Goal: Task Accomplishment & Management: Use online tool/utility

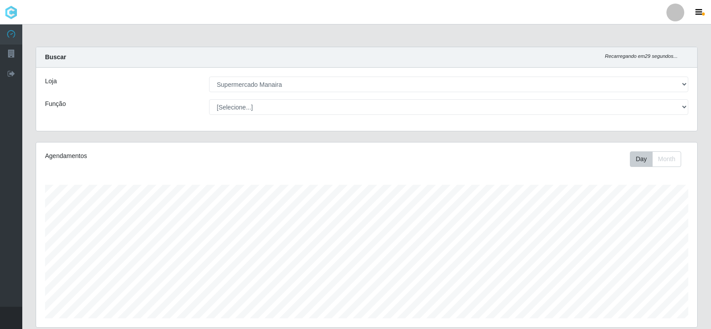
select select "443"
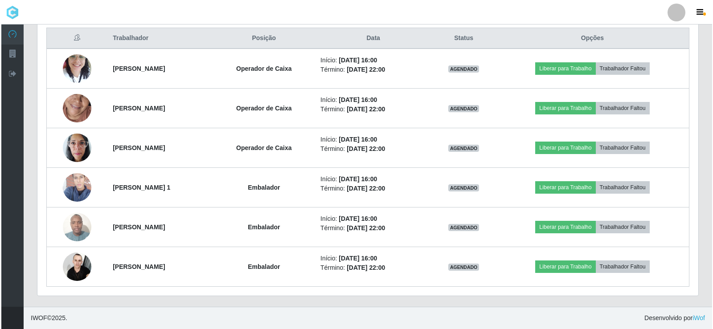
scroll to position [185, 661]
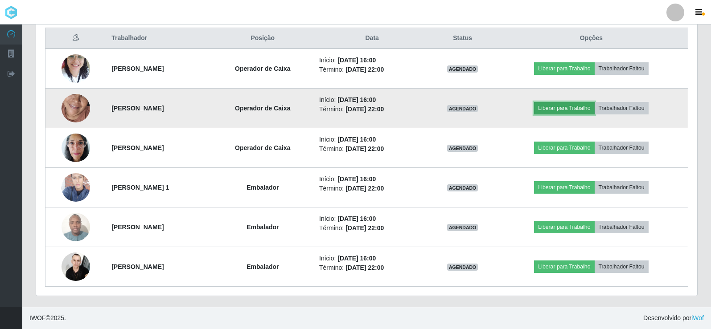
click at [573, 107] on button "Liberar para Trabalho" at bounding box center [564, 108] width 60 height 12
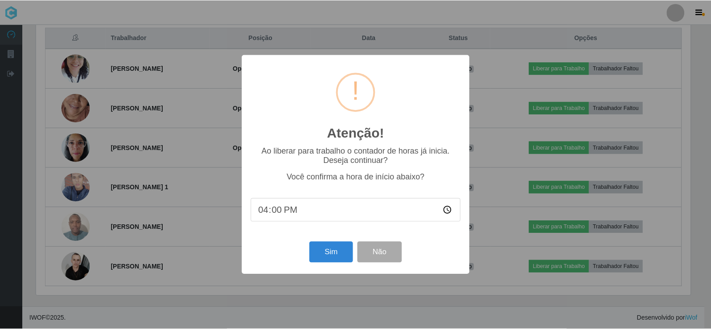
scroll to position [185, 656]
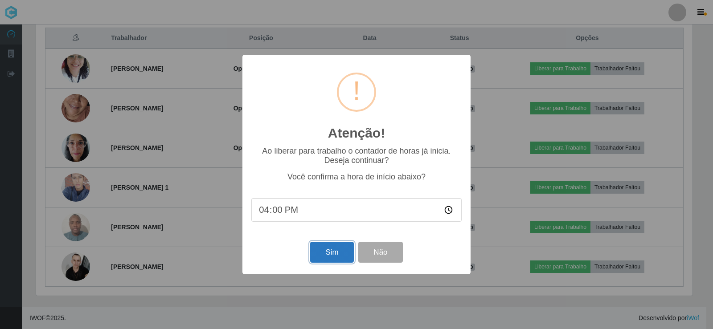
click at [337, 253] on button "Sim" at bounding box center [331, 252] width 43 height 21
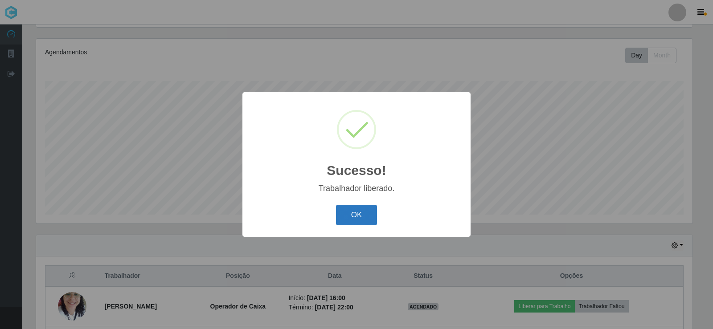
click at [364, 216] on button "OK" at bounding box center [356, 215] width 41 height 21
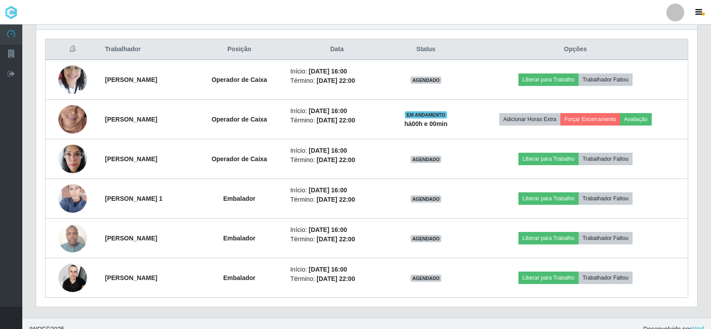
scroll to position [331, 0]
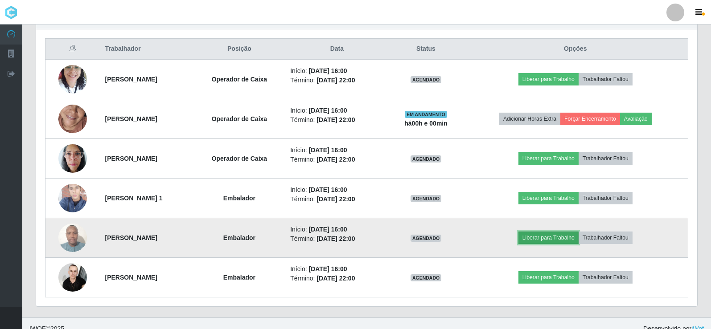
click at [555, 240] on button "Liberar para Trabalho" at bounding box center [548, 238] width 60 height 12
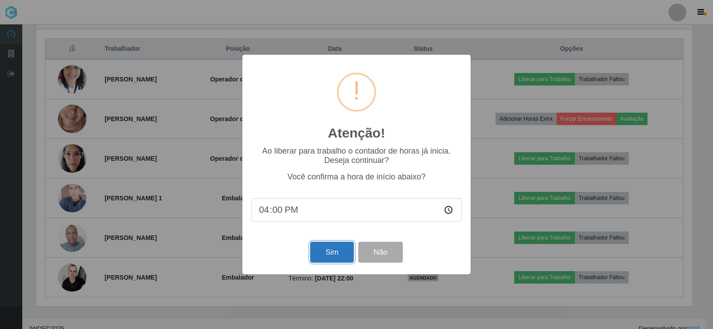
click at [340, 255] on button "Sim" at bounding box center [331, 252] width 43 height 21
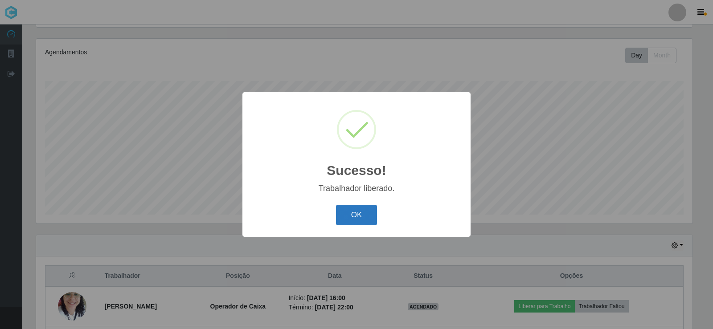
click at [347, 216] on button "OK" at bounding box center [356, 215] width 41 height 21
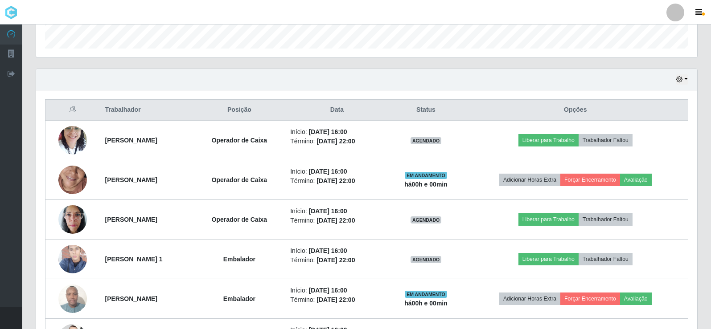
scroll to position [271, 0]
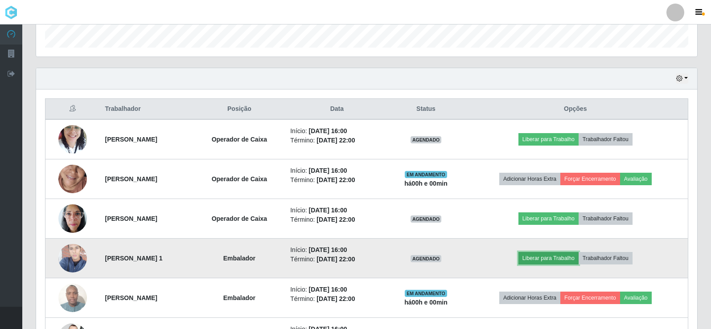
click at [567, 261] on button "Liberar para Trabalho" at bounding box center [548, 258] width 60 height 12
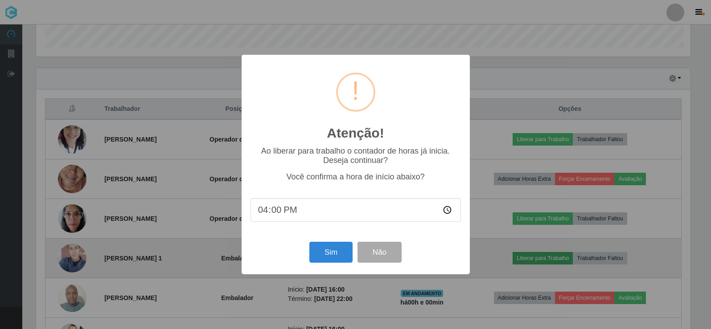
scroll to position [185, 656]
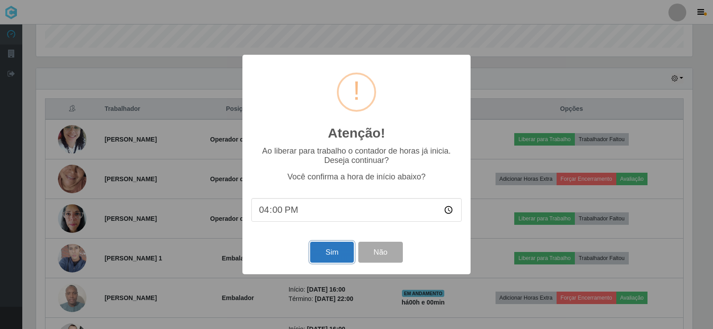
click at [330, 252] on button "Sim" at bounding box center [331, 252] width 43 height 21
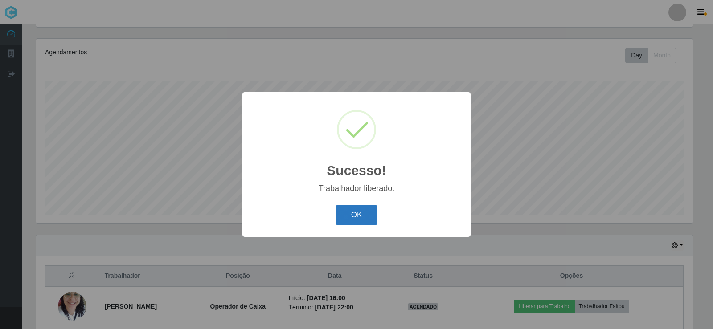
drag, startPoint x: 340, startPoint y: 211, endPoint x: 351, endPoint y: 205, distance: 12.4
click at [343, 210] on button "OK" at bounding box center [356, 215] width 41 height 21
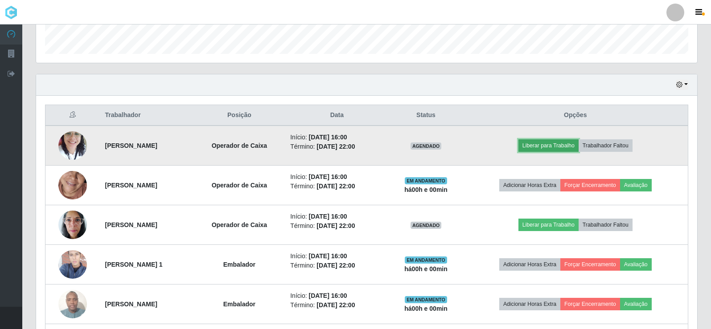
click at [564, 146] on button "Liberar para Trabalho" at bounding box center [548, 145] width 60 height 12
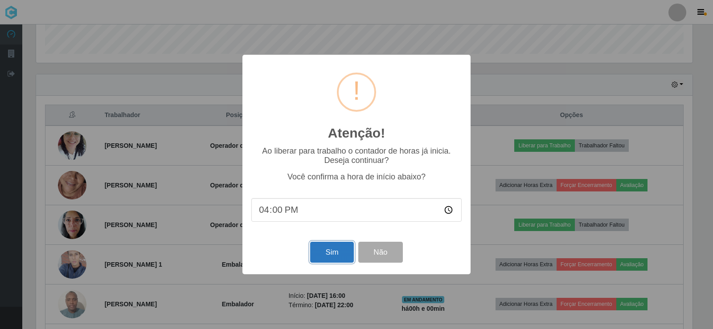
click at [336, 258] on button "Sim" at bounding box center [331, 252] width 43 height 21
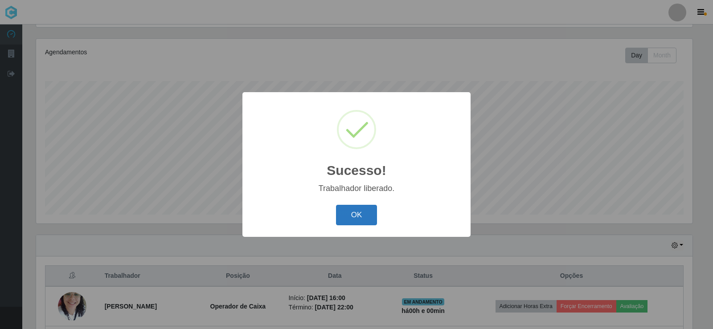
click at [353, 218] on button "OK" at bounding box center [356, 215] width 41 height 21
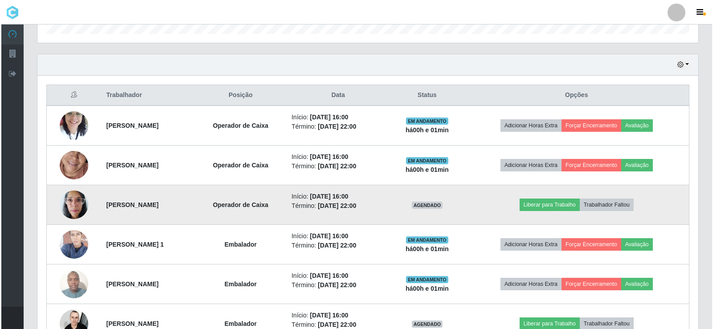
scroll to position [286, 0]
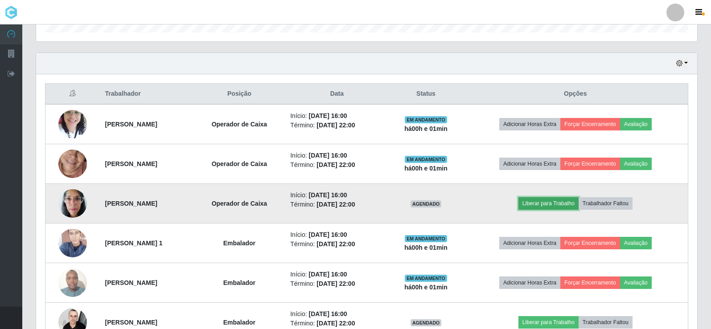
click at [563, 204] on button "Liberar para Trabalho" at bounding box center [548, 203] width 60 height 12
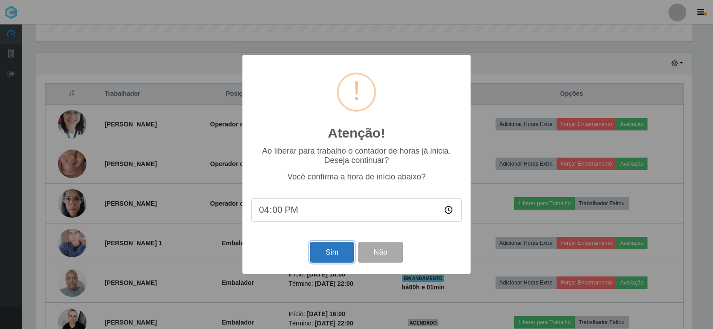
click at [327, 254] on button "Sim" at bounding box center [331, 252] width 43 height 21
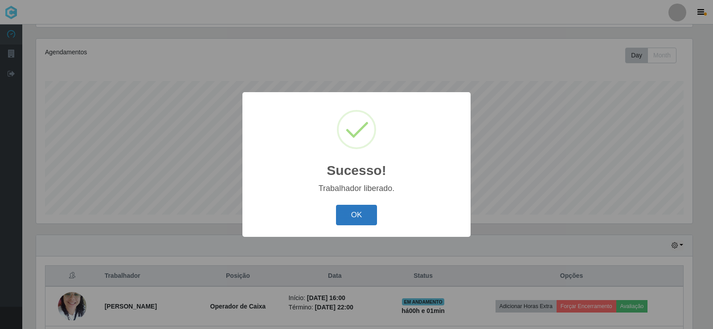
click at [360, 214] on button "OK" at bounding box center [356, 215] width 41 height 21
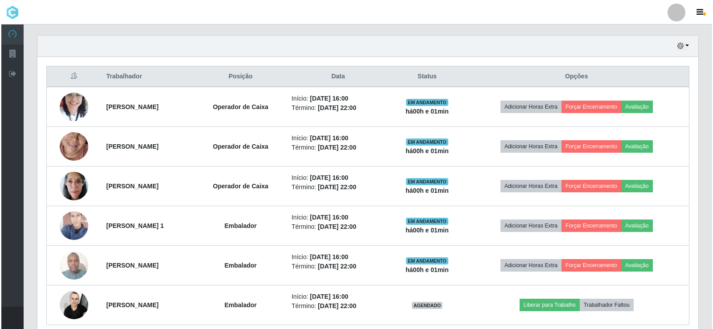
scroll to position [342, 0]
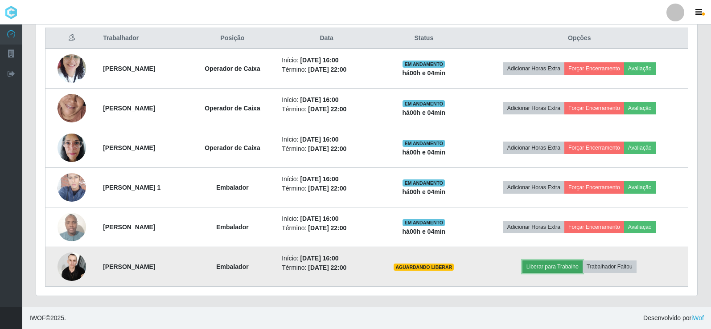
click at [567, 266] on button "Liberar para Trabalho" at bounding box center [552, 267] width 60 height 12
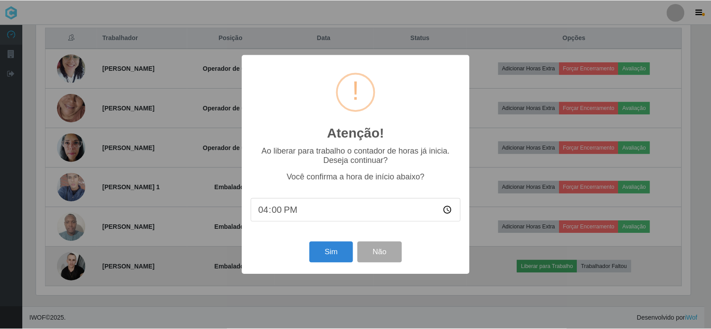
scroll to position [185, 656]
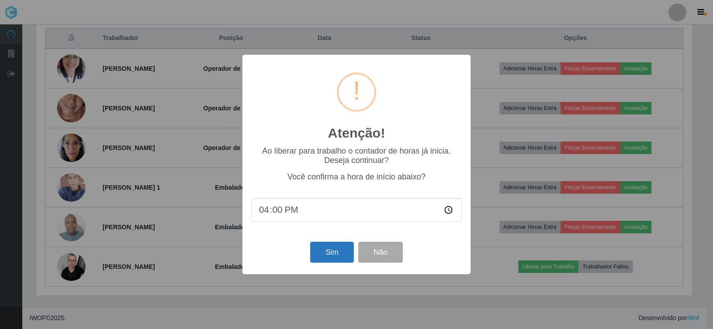
type input "16:04"
click at [321, 255] on button "Sim" at bounding box center [331, 252] width 43 height 21
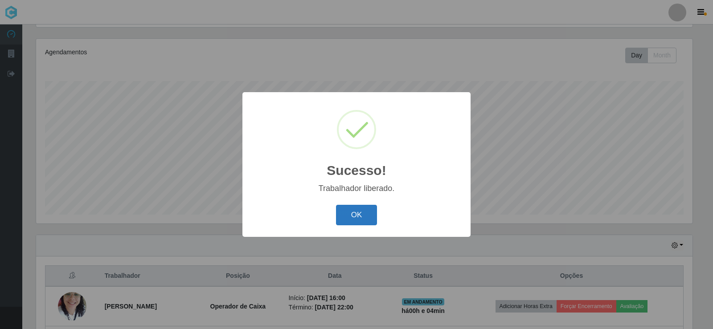
click at [350, 215] on button "OK" at bounding box center [356, 215] width 41 height 21
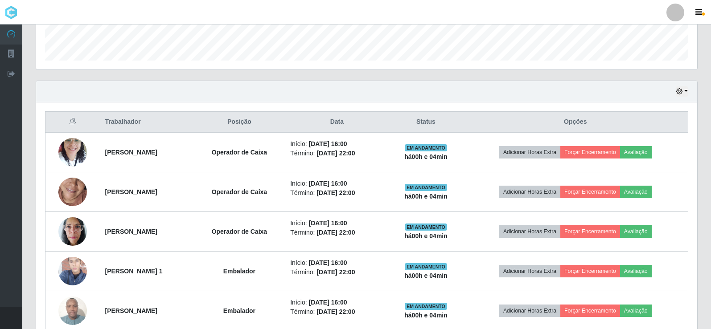
scroll to position [342, 0]
